Goal: Use online tool/utility: Utilize a website feature to perform a specific function

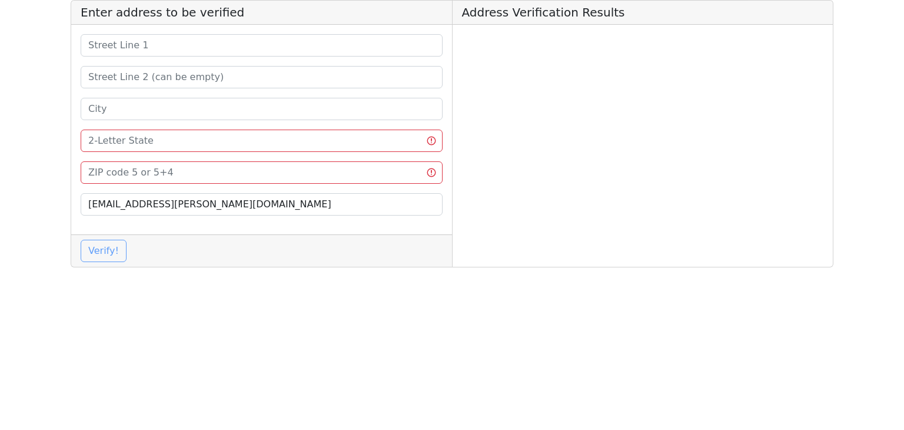
click at [195, 169] on input at bounding box center [262, 172] width 362 height 22
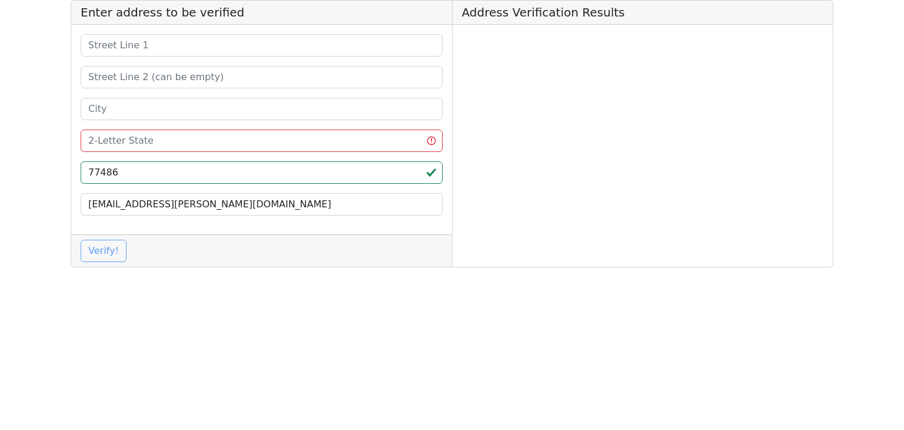
type input "77486"
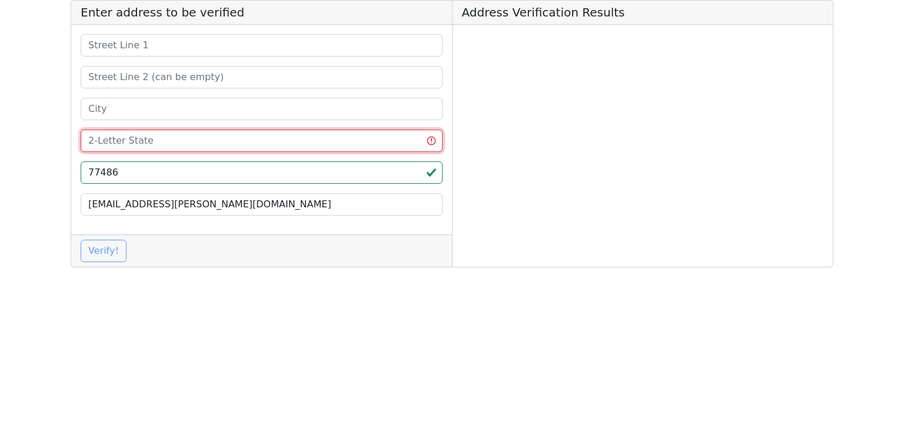
drag, startPoint x: 157, startPoint y: 138, endPoint x: 149, endPoint y: 144, distance: 10.0
click at [156, 139] on input at bounding box center [262, 140] width 362 height 22
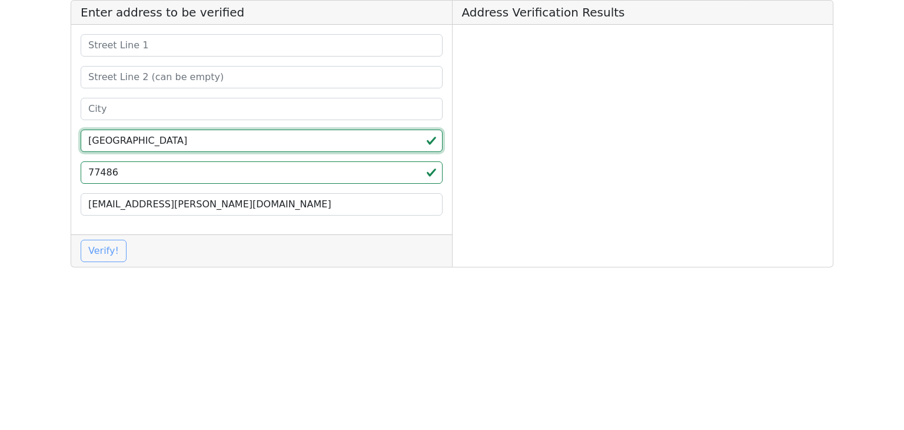
type input "[GEOGRAPHIC_DATA]"
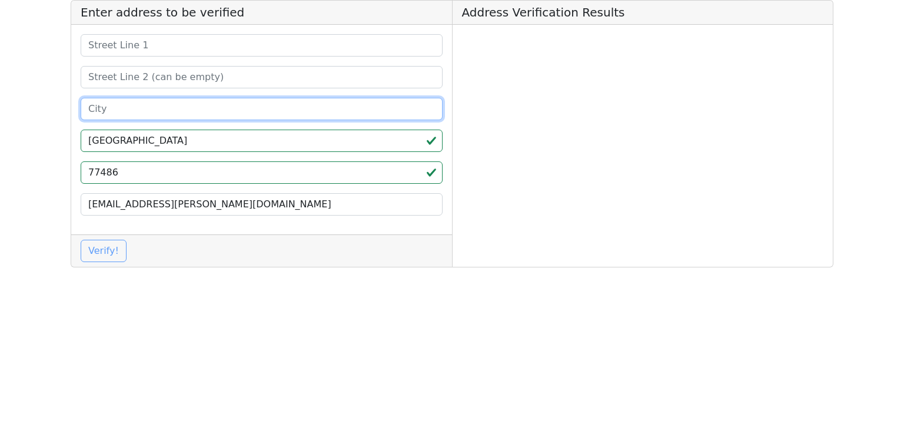
click at [180, 109] on input at bounding box center [262, 109] width 362 height 22
paste input "[GEOGRAPHIC_DATA]"
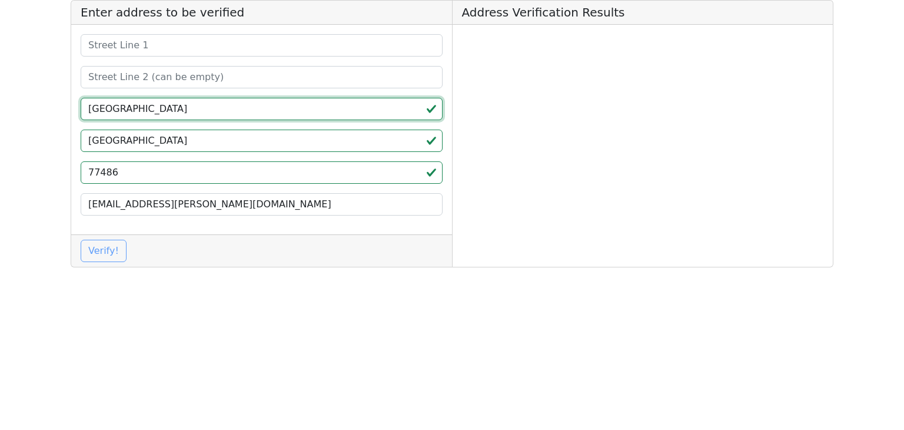
type input "[GEOGRAPHIC_DATA]"
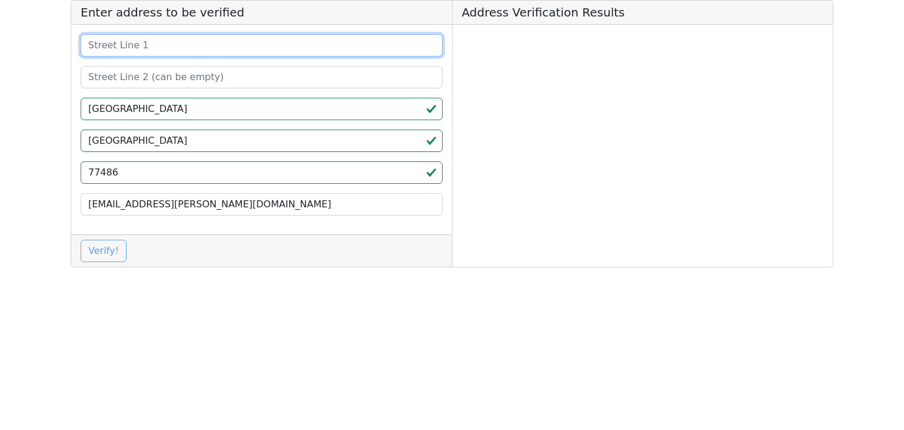
click at [165, 43] on input at bounding box center [262, 45] width 362 height 22
paste input "3255 522"
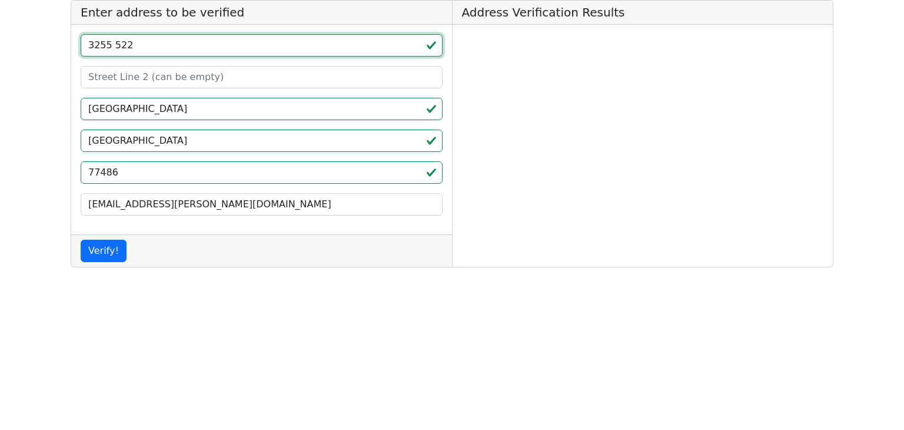
type input "3255 522"
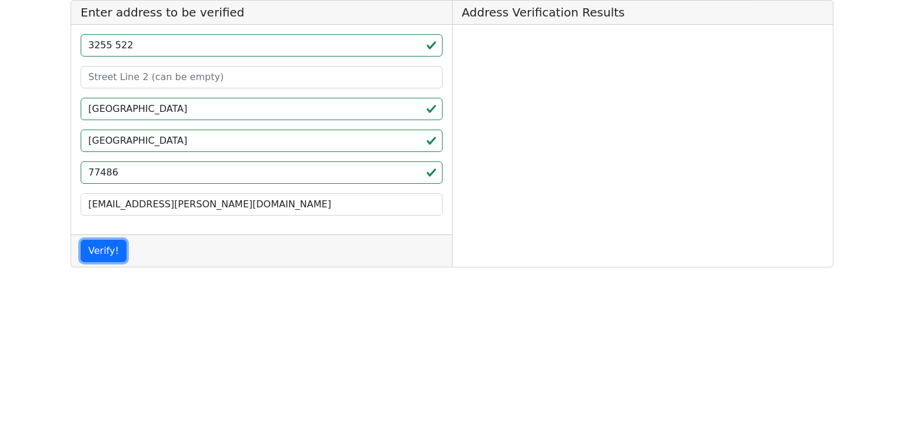
click at [108, 250] on button "Verify!" at bounding box center [104, 250] width 46 height 22
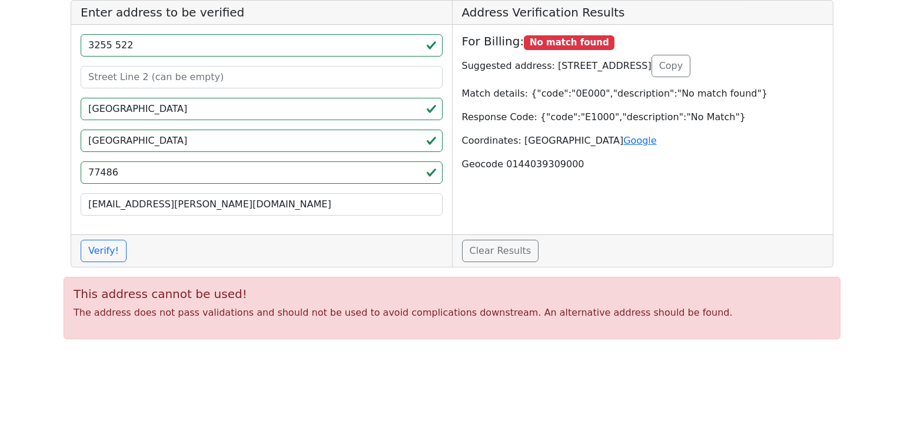
drag, startPoint x: 546, startPoint y: 64, endPoint x: 697, endPoint y: 58, distance: 151.3
click at [697, 58] on p "Suggested address: [STREET_ADDRESS] Copy" at bounding box center [643, 66] width 362 height 22
copy p "[STREET_ADDRESS]"
